Goal: Task Accomplishment & Management: Use online tool/utility

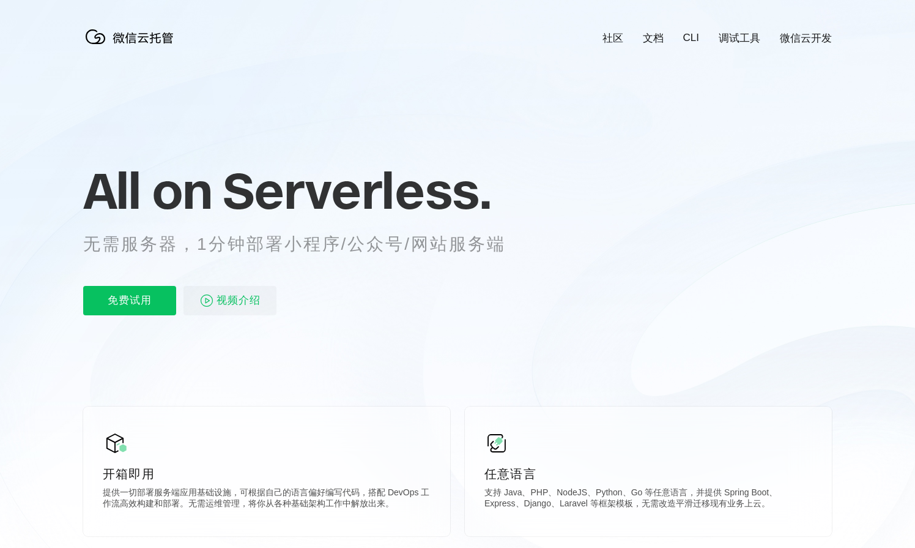
scroll to position [0, 2176]
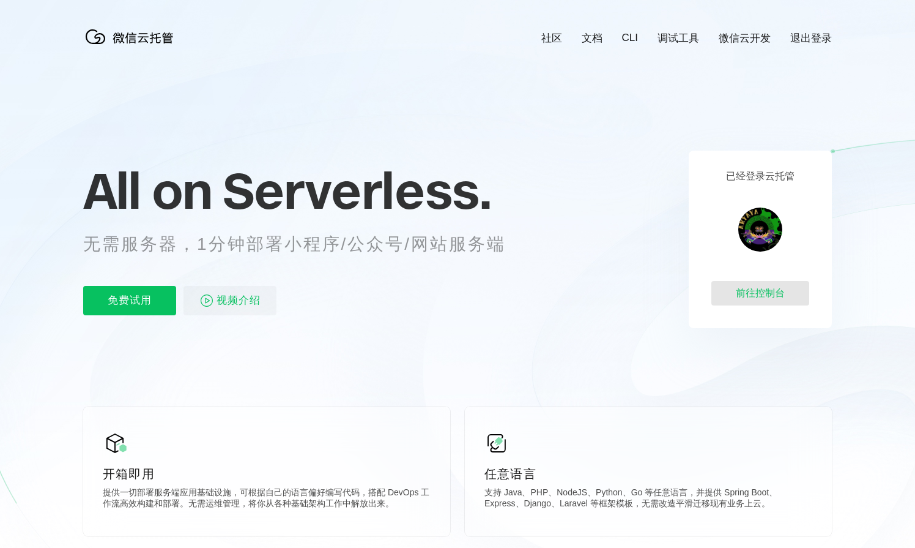
click at [762, 297] on div "前往控制台" at bounding box center [761, 293] width 98 height 24
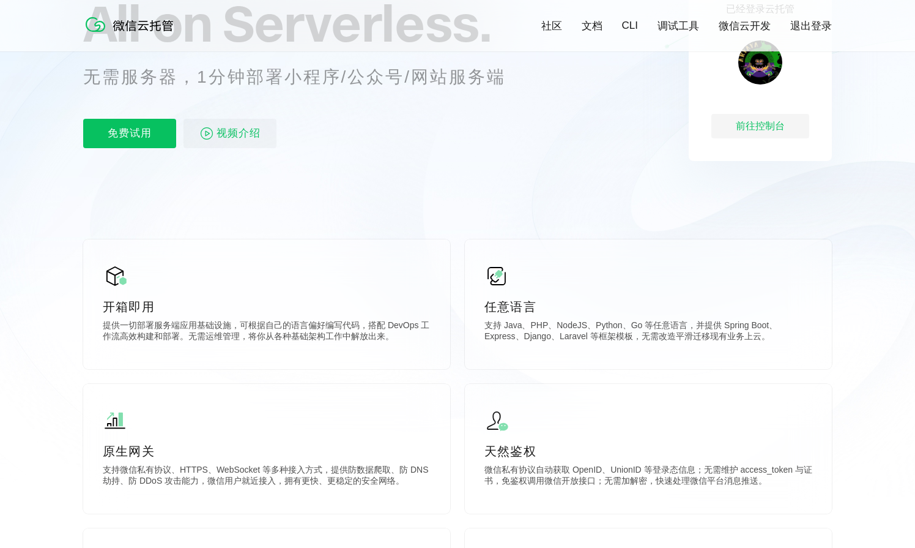
scroll to position [227, 0]
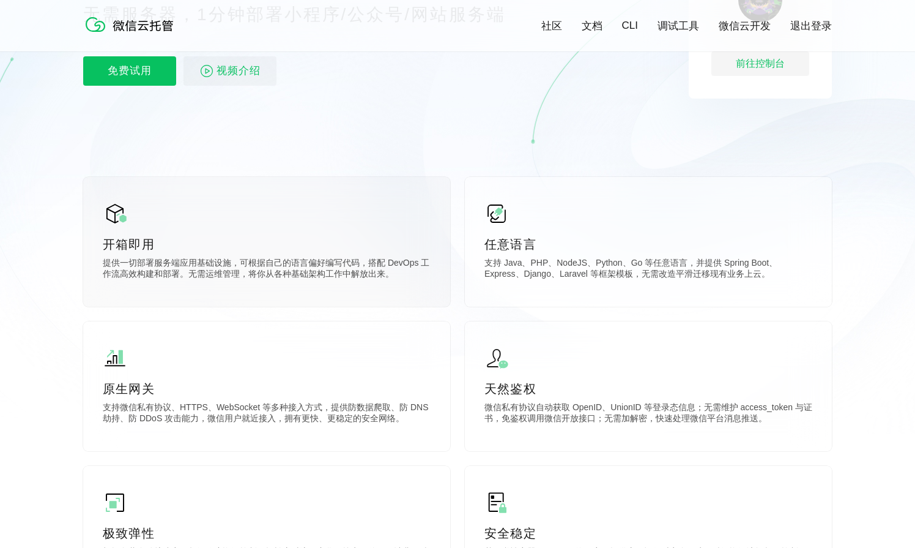
click at [204, 262] on p "提供一切部署服务端应用基础设施，可根据自己的语言偏好编写代码，搭配 DevOps 工作流高效构建和部署。无需运维管理，将你从各种基础架构工作中解放出来。" at bounding box center [267, 270] width 328 height 24
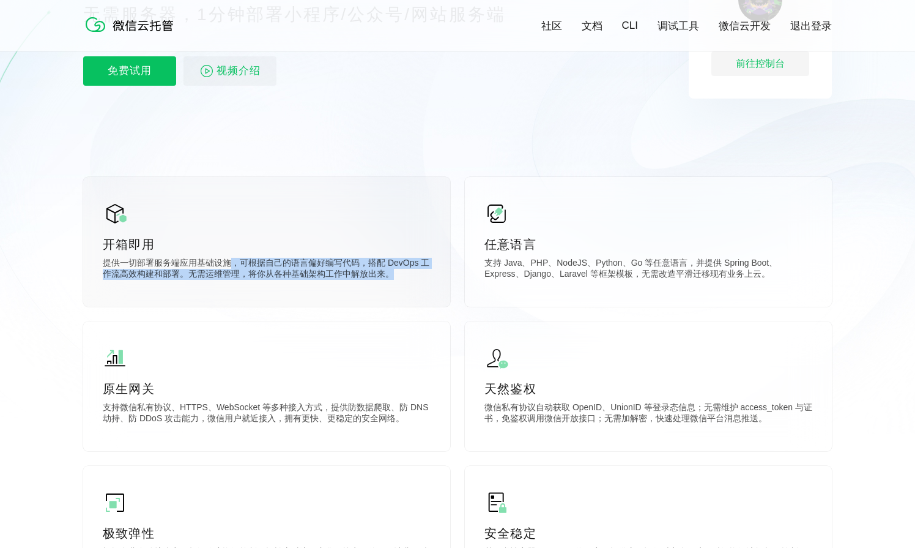
drag, startPoint x: 230, startPoint y: 262, endPoint x: 403, endPoint y: 269, distance: 172.7
click at [403, 269] on p "提供一切部署服务端应用基础设施，可根据自己的语言偏好编写代码，搭配 DevOps 工作流高效构建和部署。无需运维管理，将你从各种基础架构工作中解放出来。" at bounding box center [267, 270] width 328 height 24
copy p "，可根据自己的语言偏好编写代码，搭配 DevOps 工作流高效构建和部署。无需运维管理，将你从各种基础架构工作中解放出来。"
click at [420, 275] on p "提供一切部署服务端应用基础设施，可根据自己的语言偏好编写代码，搭配 DevOps 工作流高效构建和部署。无需运维管理，将你从各种基础架构工作中解放出来。" at bounding box center [267, 270] width 328 height 24
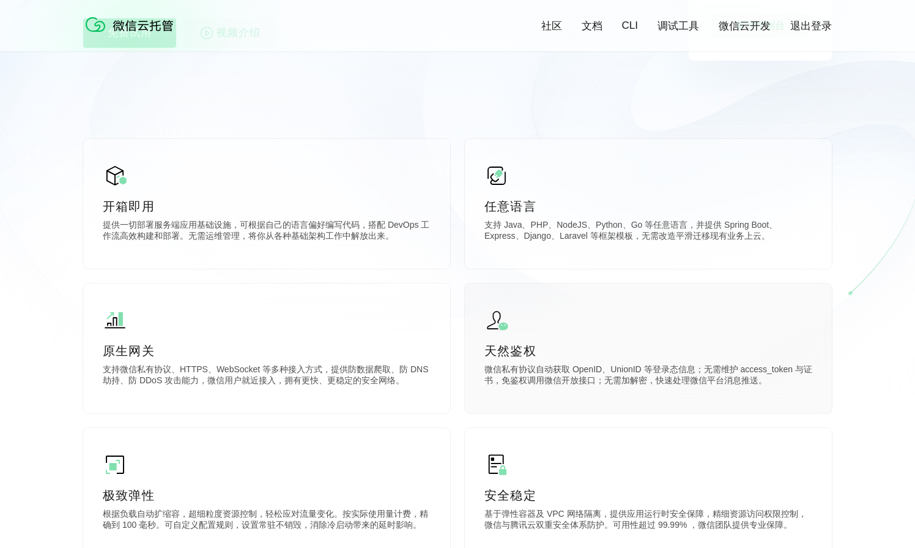
scroll to position [346, 0]
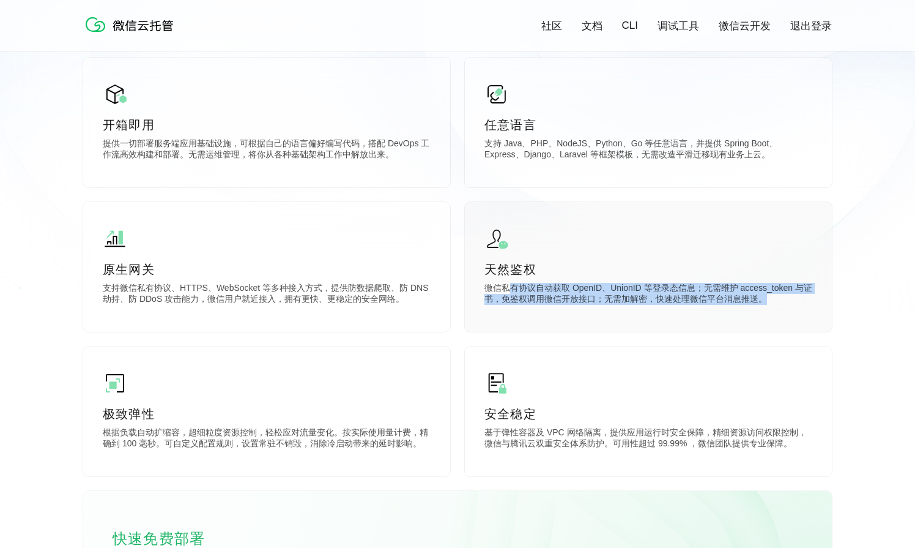
drag, startPoint x: 512, startPoint y: 285, endPoint x: 672, endPoint y: 305, distance: 161.5
click at [672, 305] on p "微信私有协议自动获取 OpenID、UnionID 等登录态信息；无需维护 access_token 与证书，免鉴权调用微信开放接口；无需加解密，快速处理微信…" at bounding box center [649, 295] width 328 height 24
click at [661, 303] on p "微信私有协议自动获取 OpenID、UnionID 等登录态信息；无需维护 access_token 与证书，免鉴权调用微信开放接口；无需加解密，快速处理微信…" at bounding box center [649, 295] width 328 height 24
drag, startPoint x: 599, startPoint y: 287, endPoint x: 744, endPoint y: 299, distance: 145.5
click at [744, 299] on p "微信私有协议自动获取 OpenID、UnionID 等登录态信息；无需维护 access_token 与证书，免鉴权调用微信开放接口；无需加解密，快速处理微信…" at bounding box center [649, 295] width 328 height 24
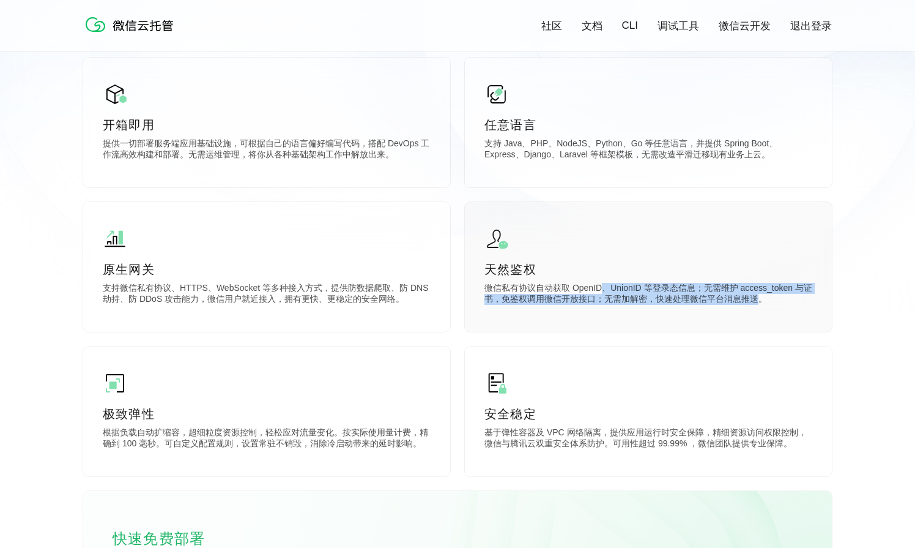
copy p "、UnionID 等登录态信息；无需维护 access_token 与证书，免鉴权调用微信开放接口；无需加解密，快速处理微信平台消息推送"
click at [744, 299] on p "微信私有协议自动获取 OpenID、UnionID 等登录态信息；无需维护 access_token 与证书，免鉴权调用微信开放接口；无需加解密，快速处理微信…" at bounding box center [649, 295] width 328 height 24
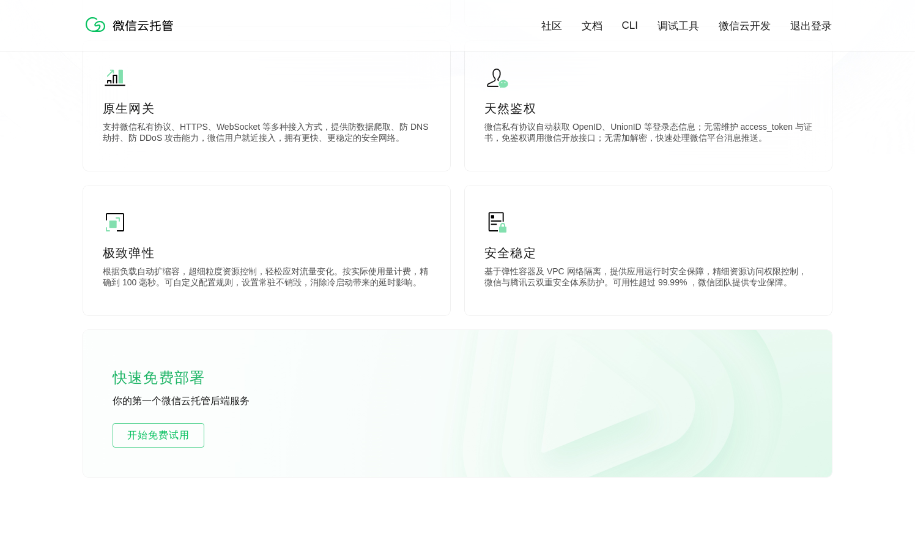
scroll to position [515, 0]
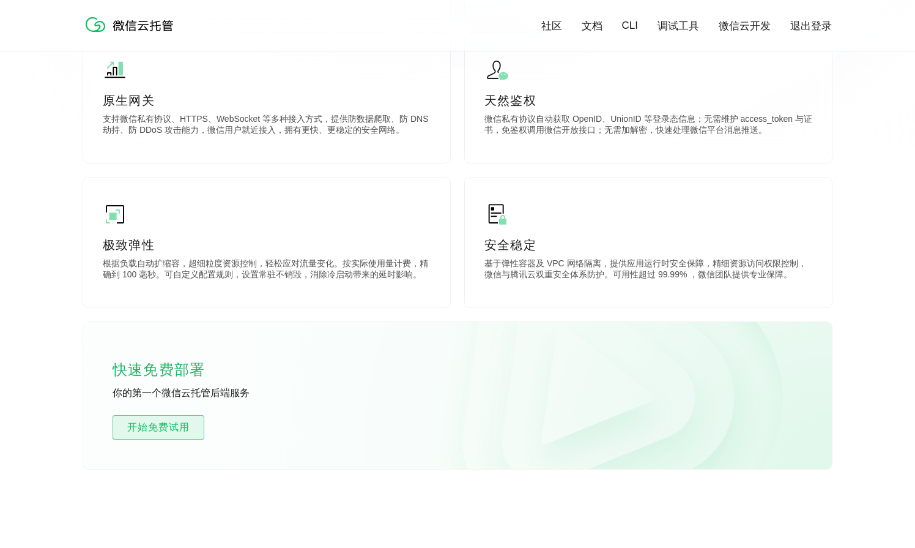
click at [177, 429] on span "开始免费试用" at bounding box center [158, 427] width 91 height 15
